Goal: Task Accomplishment & Management: Manage account settings

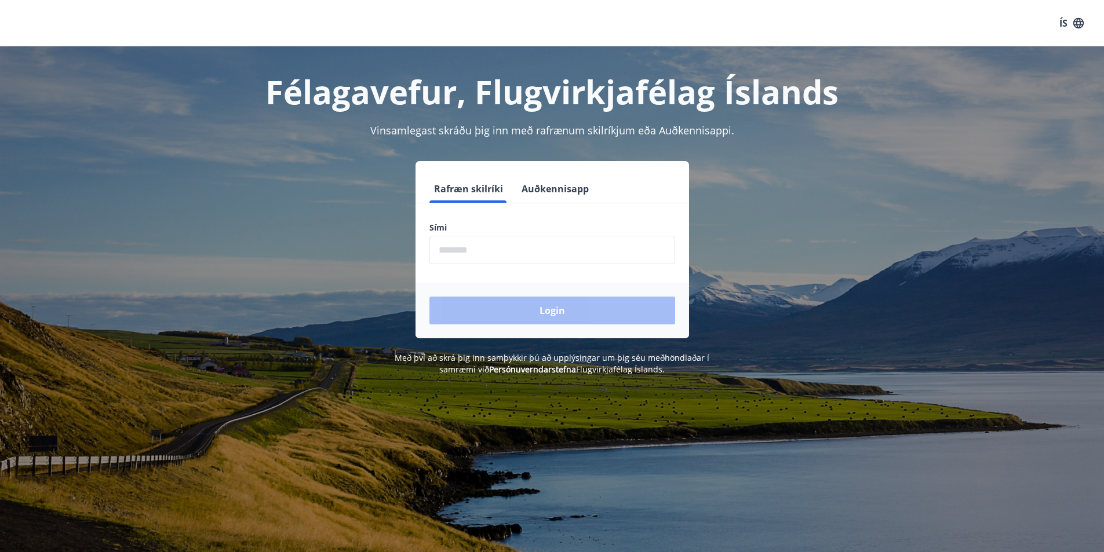
click at [548, 257] on input "phone" at bounding box center [552, 250] width 246 height 28
type input "********"
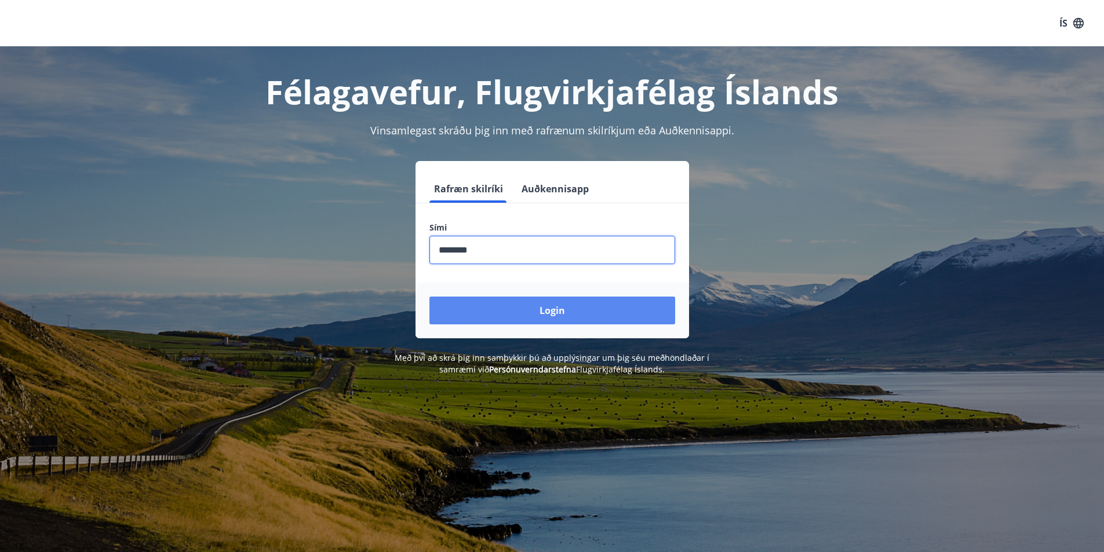
click at [535, 312] on button "Login" at bounding box center [552, 311] width 246 height 28
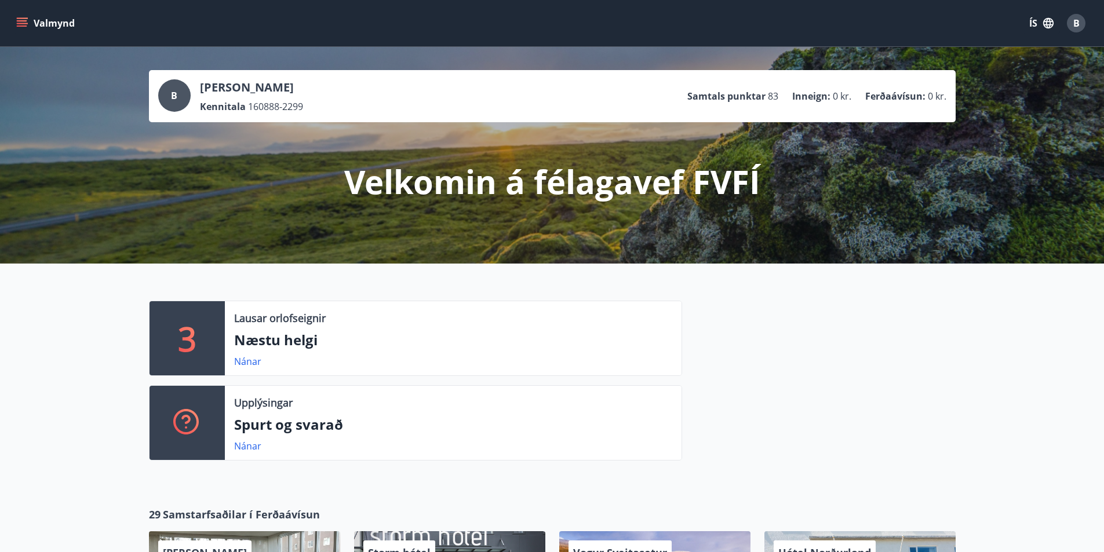
click at [32, 28] on button "Valmynd" at bounding box center [46, 23] width 65 height 21
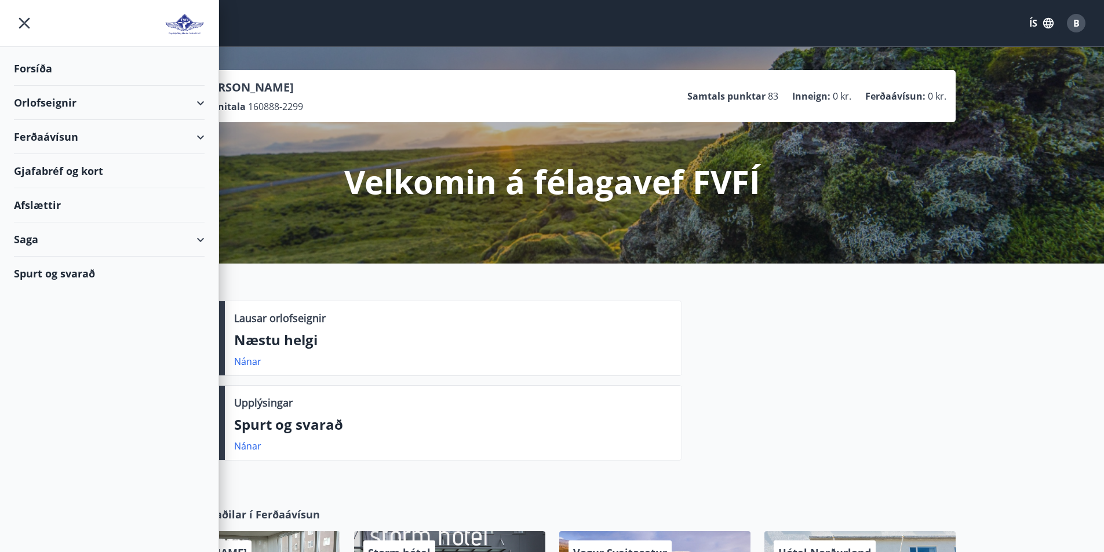
click at [126, 248] on div "Saga" at bounding box center [109, 240] width 191 height 34
click at [62, 293] on div "Bókanir" at bounding box center [109, 293] width 172 height 24
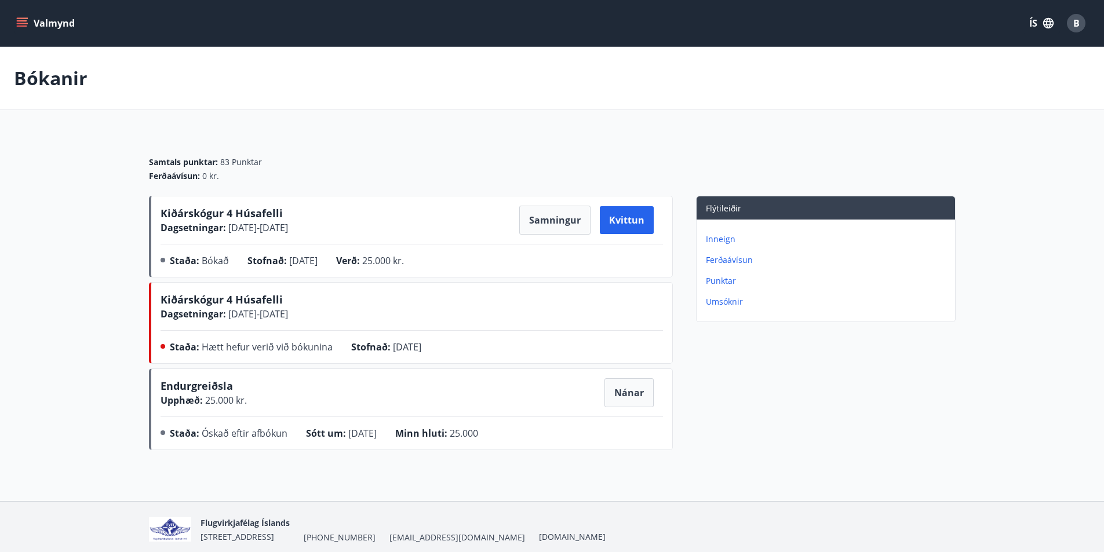
click at [259, 304] on span "Kiðárskógur 4 Húsafelli" at bounding box center [222, 300] width 122 height 14
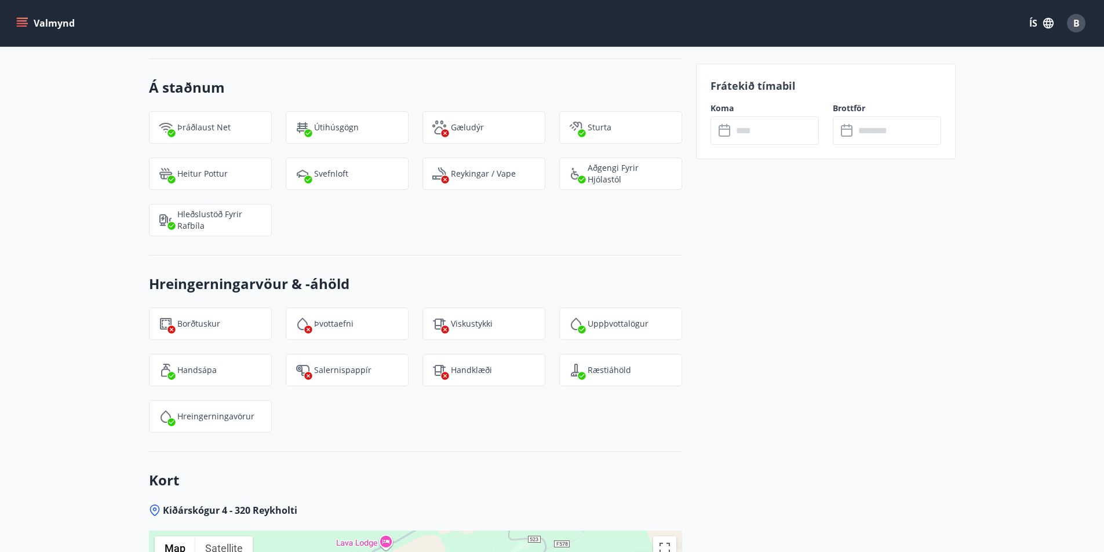
scroll to position [1391, 0]
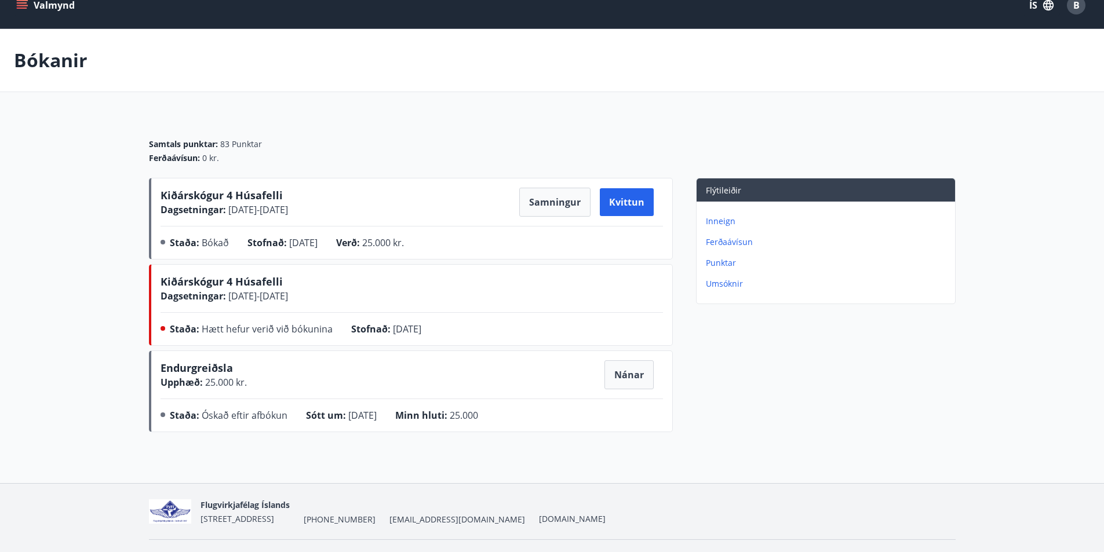
scroll to position [46, 0]
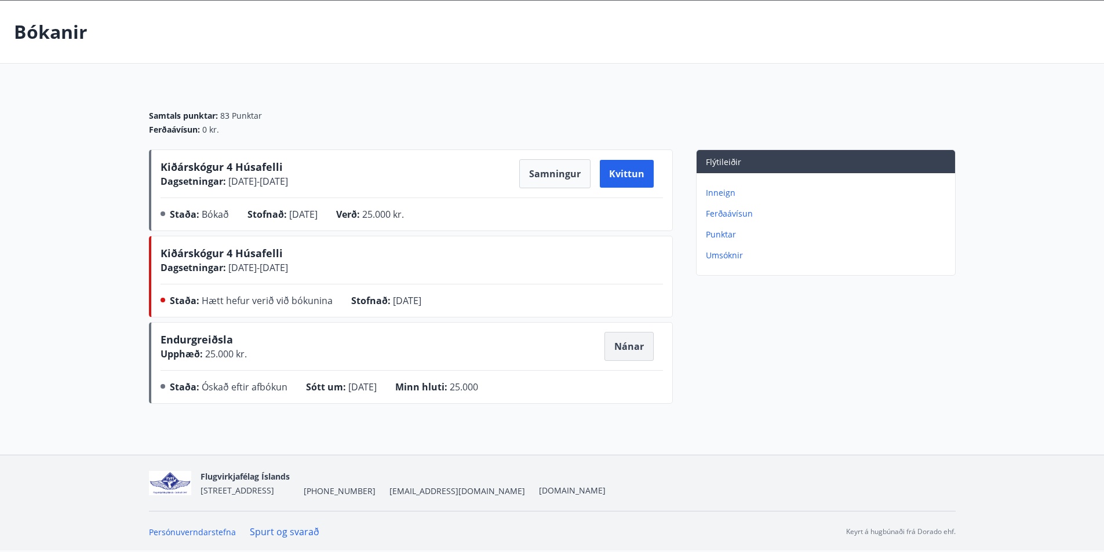
click at [625, 346] on button "Nánar" at bounding box center [628, 346] width 49 height 29
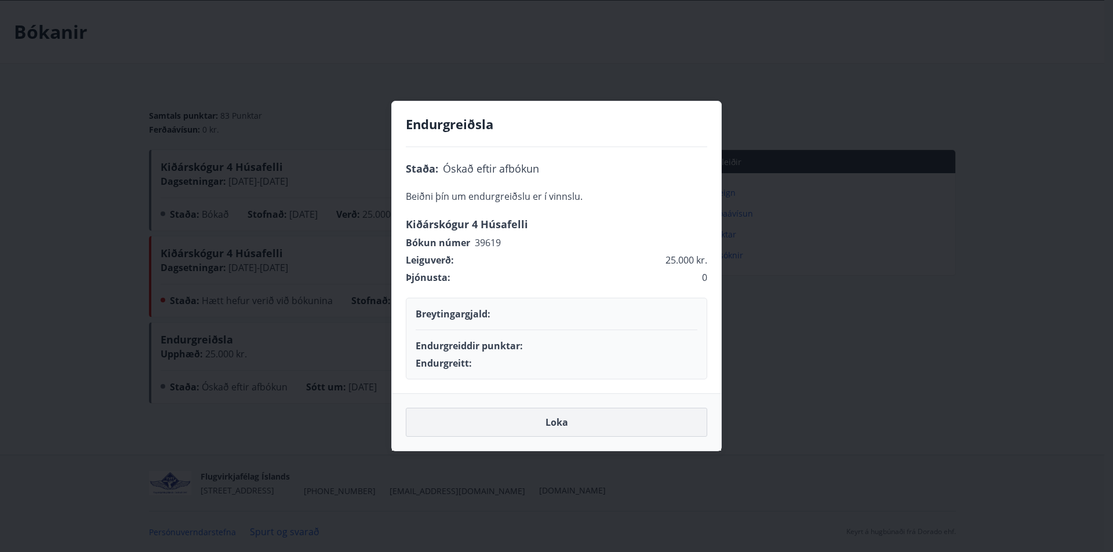
click at [523, 422] on button "Loka" at bounding box center [556, 422] width 301 height 29
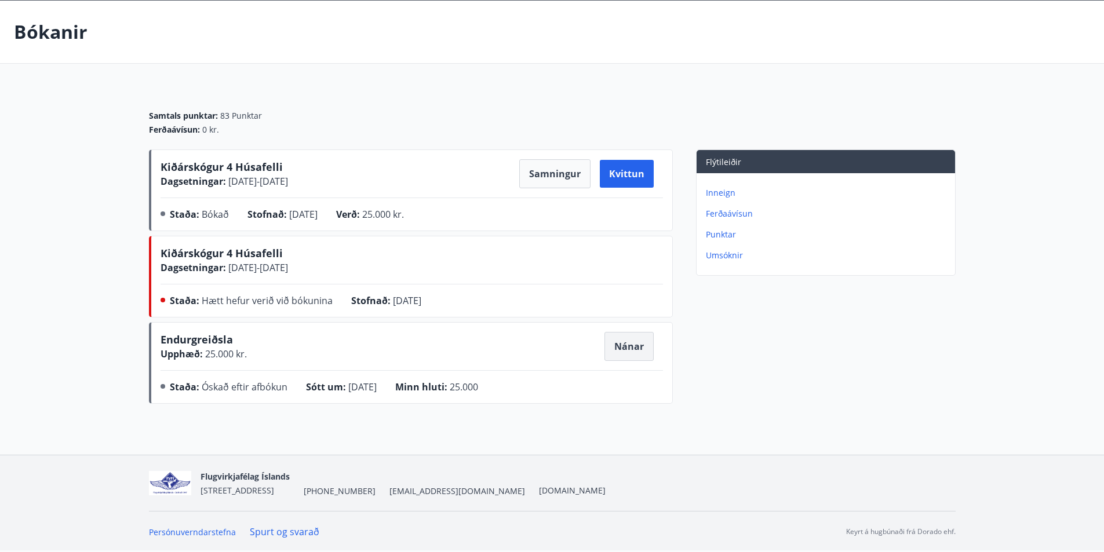
click at [636, 348] on button "Nánar" at bounding box center [628, 346] width 49 height 29
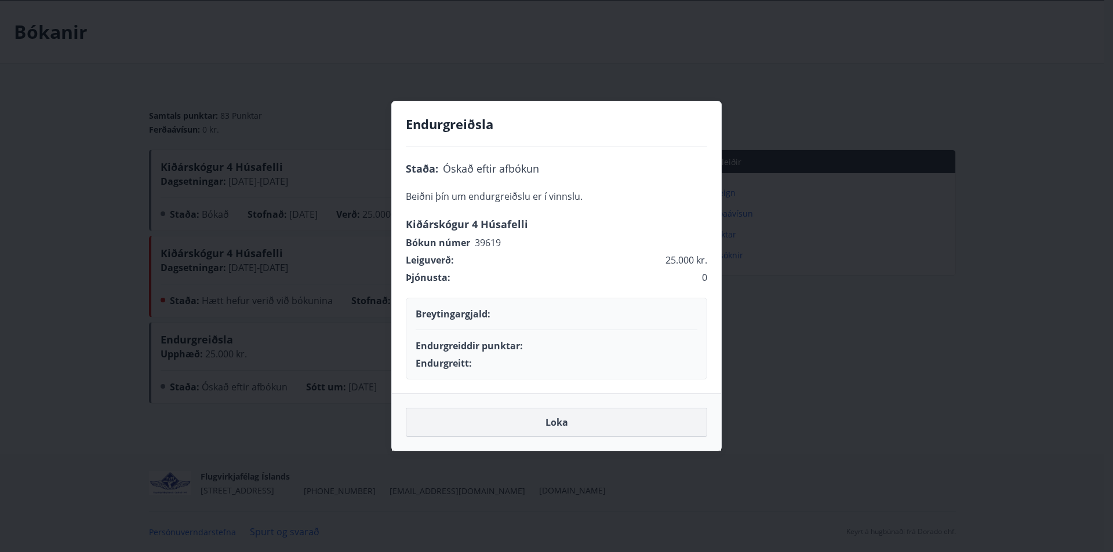
click at [569, 428] on button "Loka" at bounding box center [556, 422] width 301 height 29
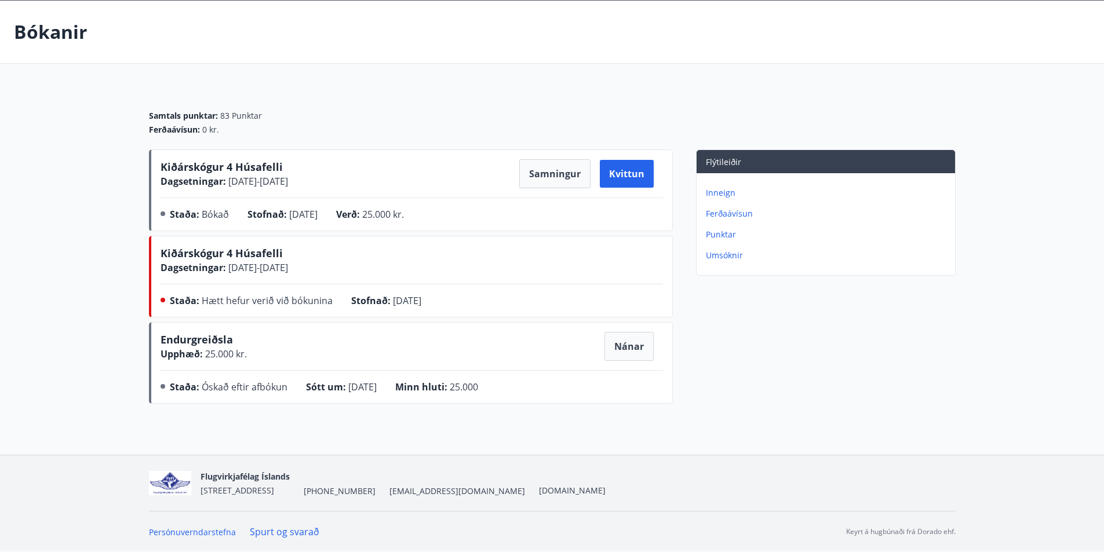
click at [830, 334] on div "Flýtileiðir Inneign Ferðaávísun Punktar Umsóknir" at bounding box center [814, 279] width 283 height 259
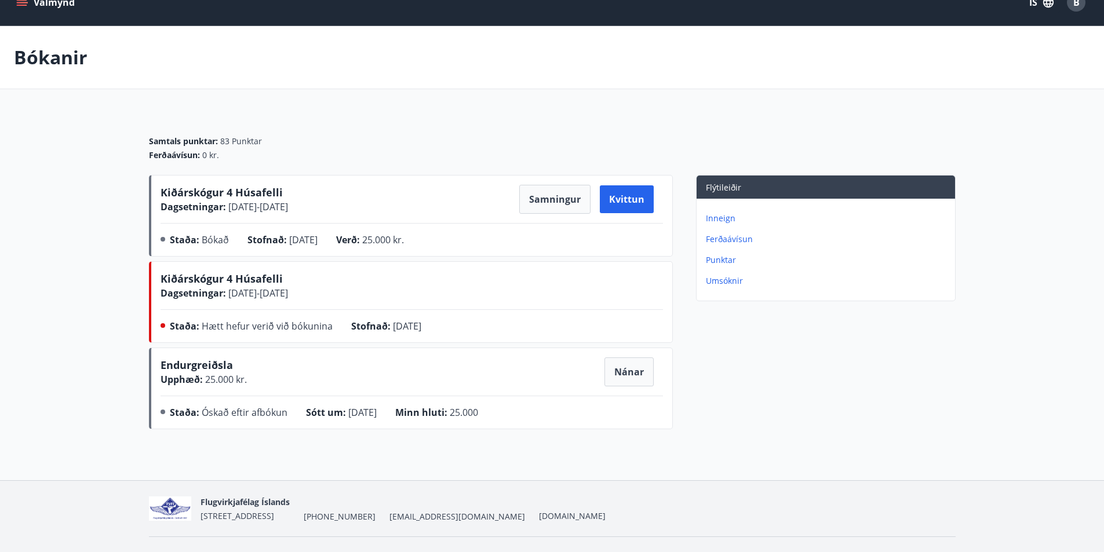
scroll to position [0, 0]
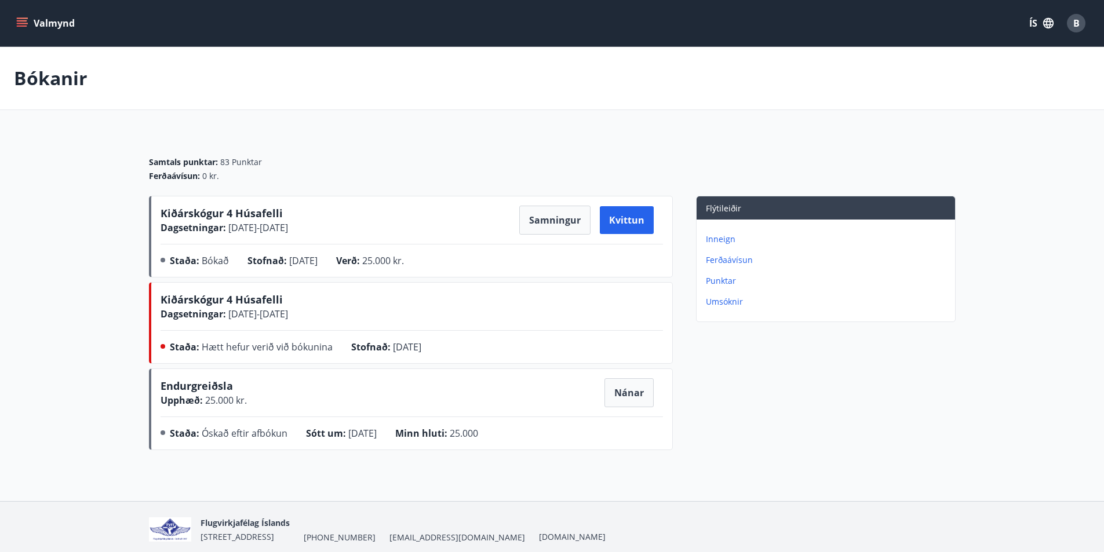
click at [32, 27] on button "Valmynd" at bounding box center [46, 23] width 65 height 21
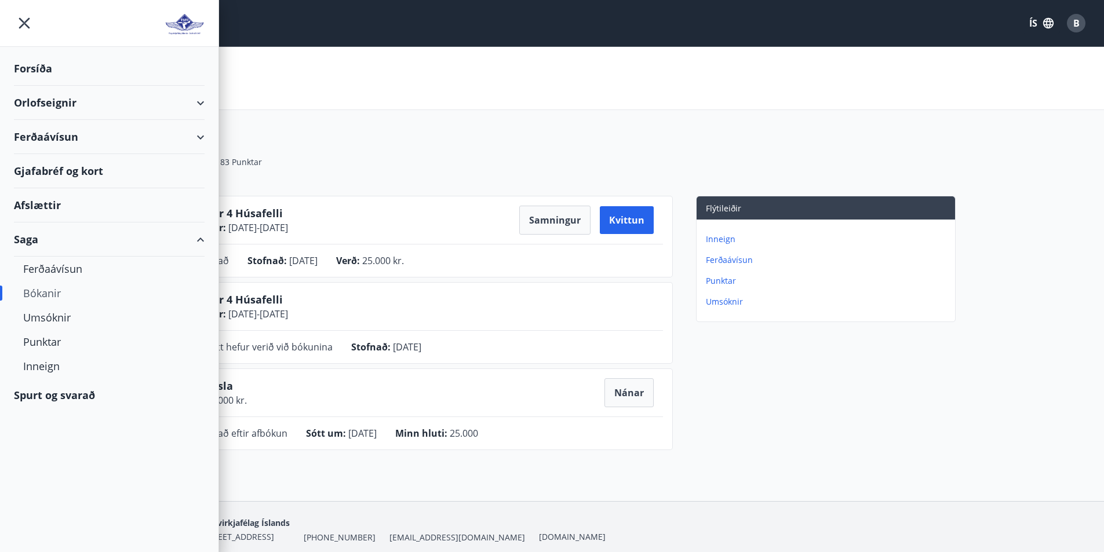
click at [553, 137] on div "Samtals punktar : 83 Punktar Ferðaávísun : 0 kr." at bounding box center [552, 164] width 807 height 63
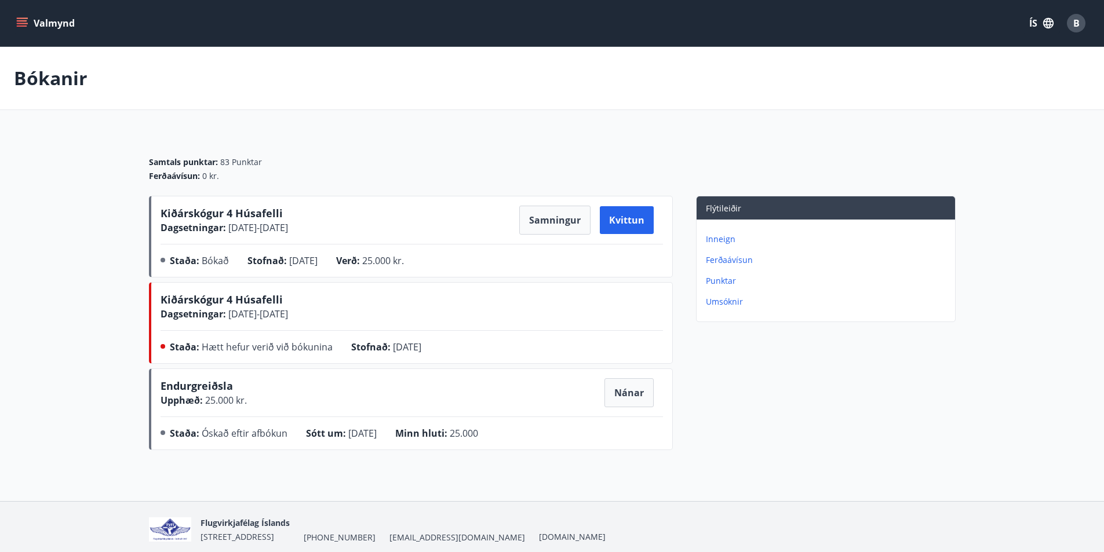
click at [714, 244] on p "Inneign" at bounding box center [828, 240] width 245 height 12
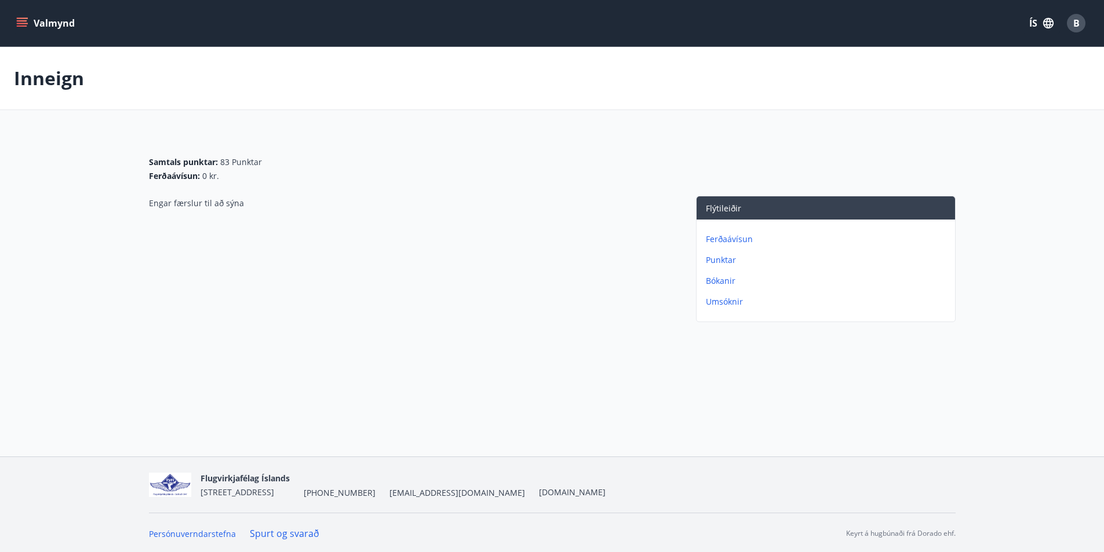
click at [21, 13] on button "Valmynd" at bounding box center [46, 23] width 65 height 21
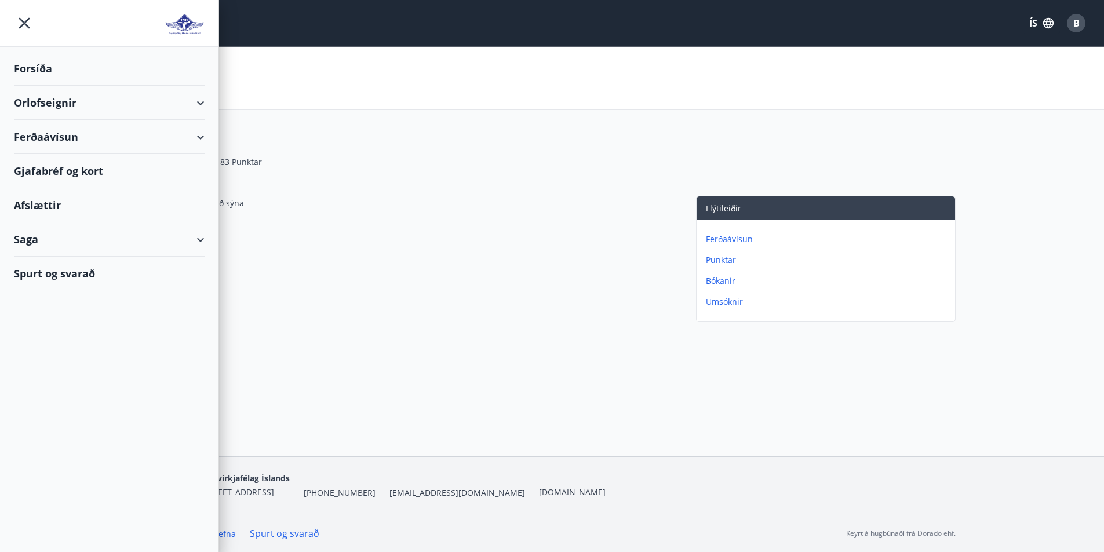
click at [476, 240] on div "Engar færslur til að sýna" at bounding box center [411, 261] width 524 height 131
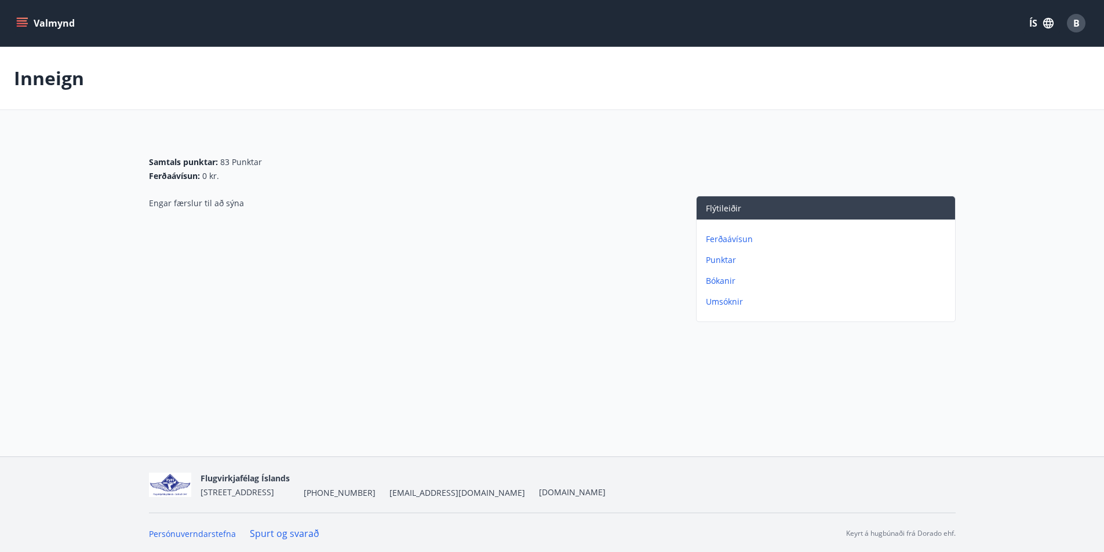
click at [722, 282] on p "Bókanir" at bounding box center [828, 281] width 245 height 12
